Goal: Find specific page/section: Find specific page/section

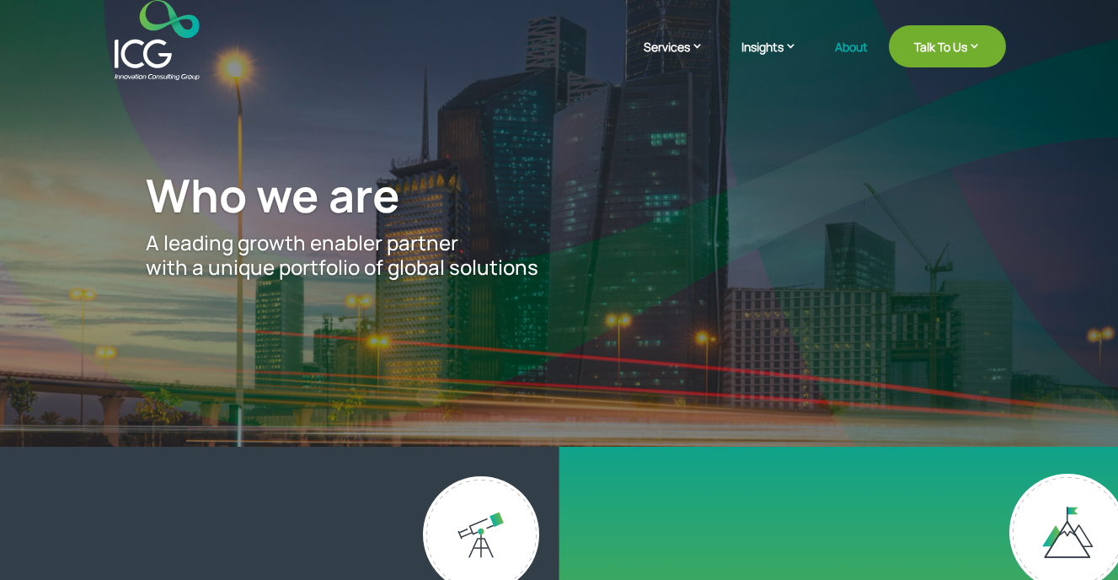
click at [170, 72] on img at bounding box center [157, 40] width 85 height 80
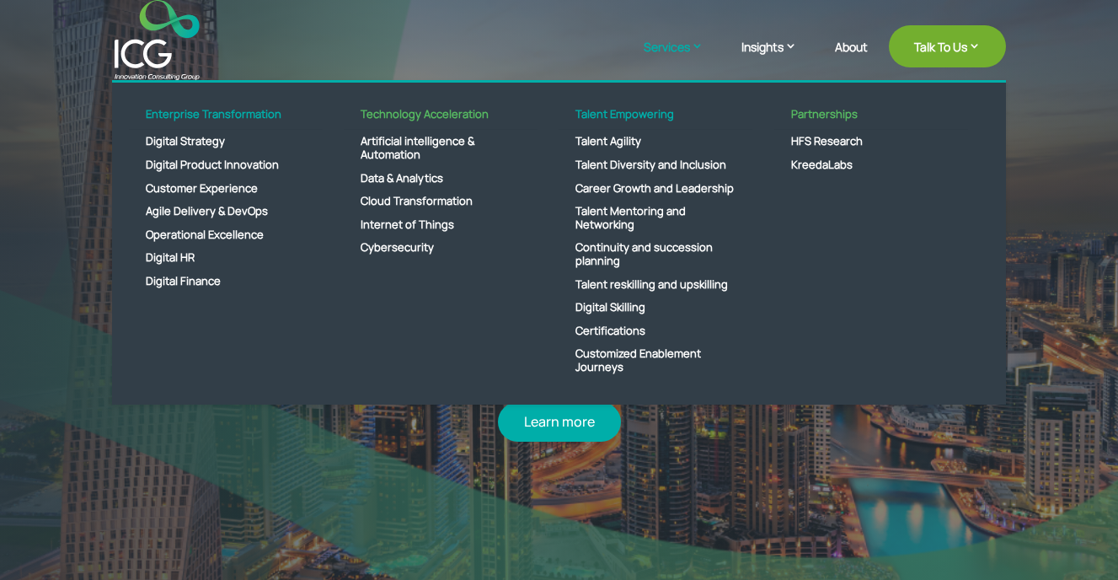
click at [668, 48] on link "Services" at bounding box center [682, 59] width 77 height 42
click at [813, 167] on link "KreedaLabs" at bounding box center [871, 165] width 194 height 24
